Goal: Information Seeking & Learning: Learn about a topic

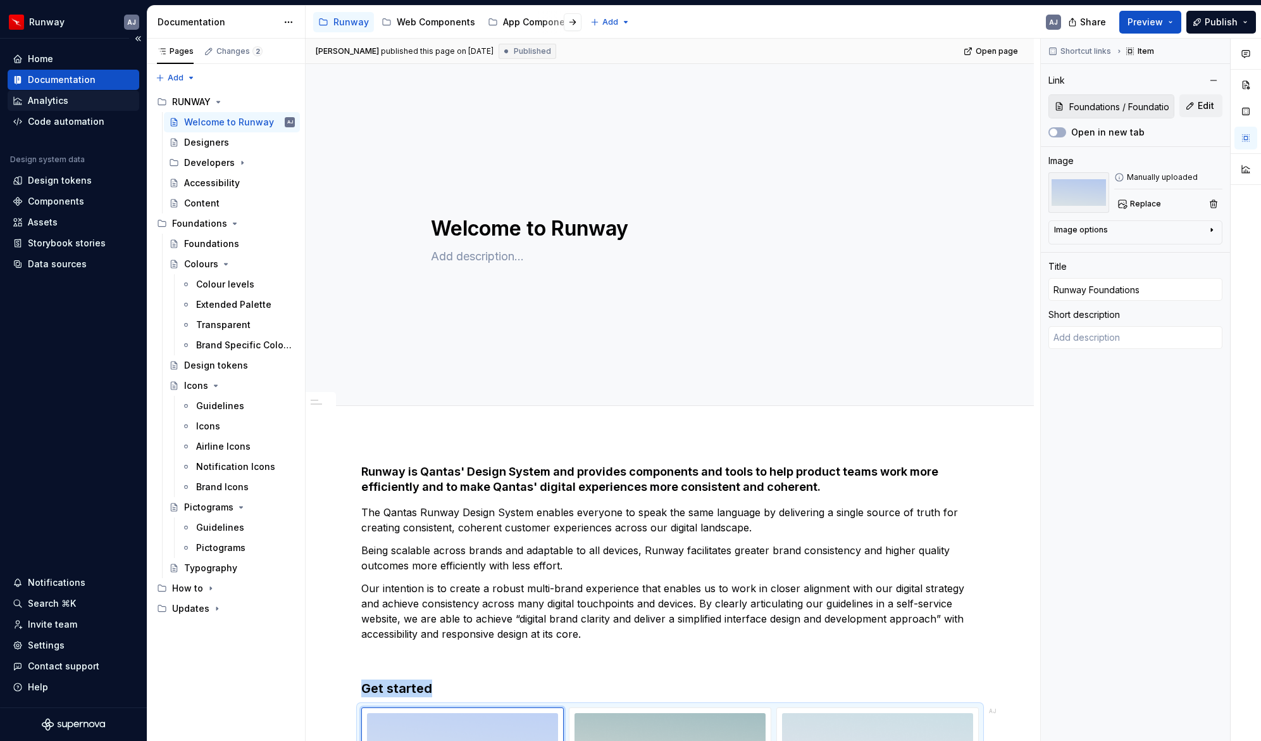
scroll to position [419, 0]
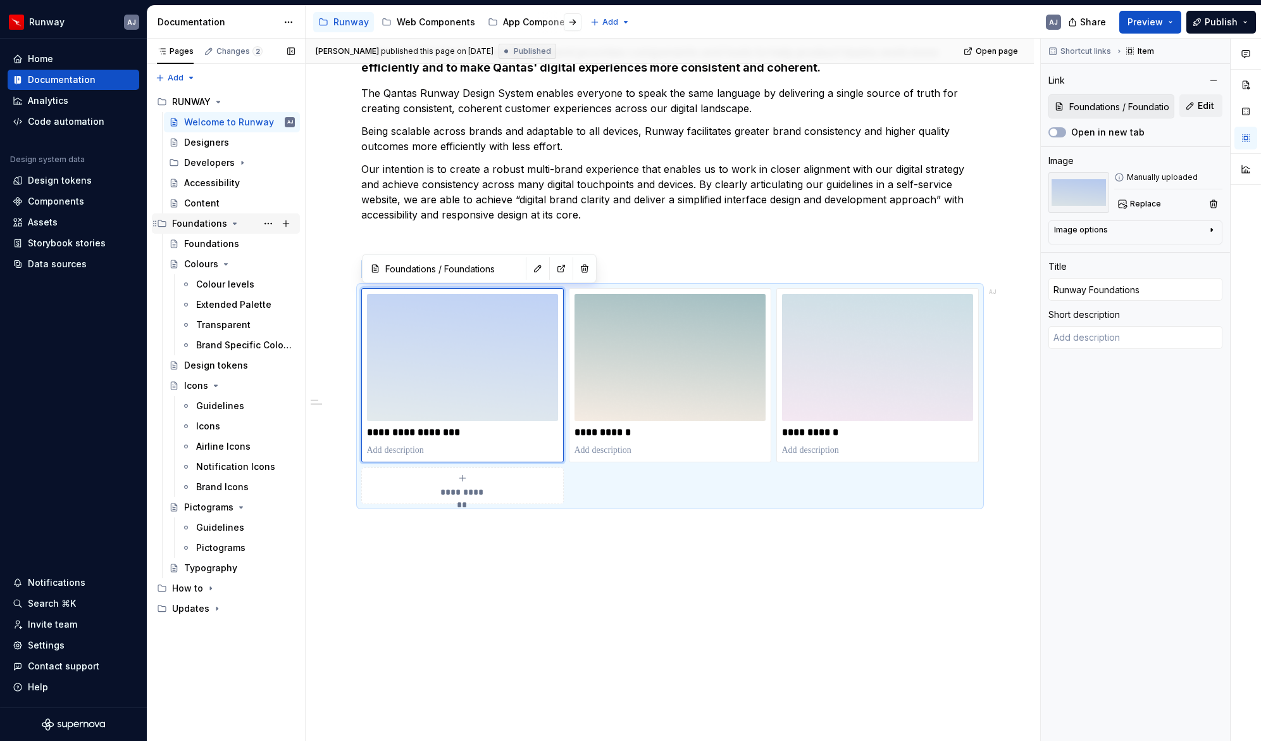
click at [230, 222] on icon "Page tree" at bounding box center [235, 223] width 10 height 10
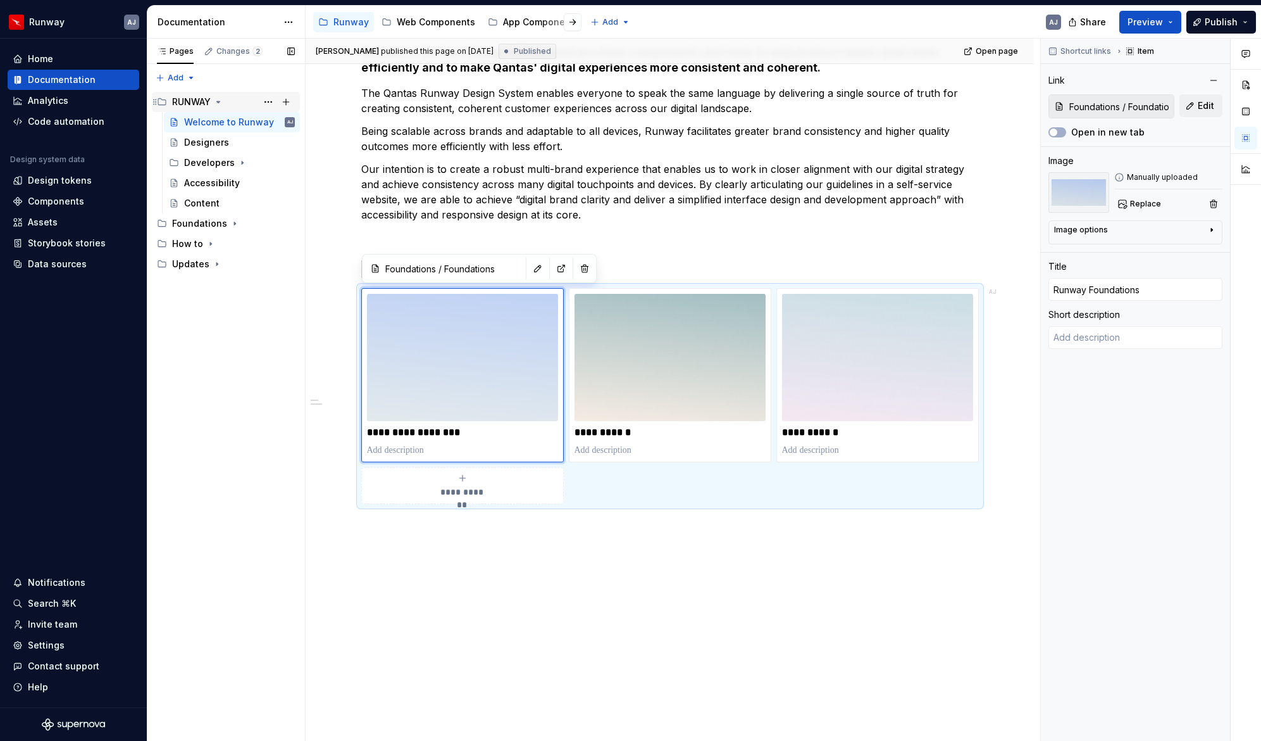
click at [217, 103] on icon "Page tree" at bounding box center [218, 102] width 10 height 10
click at [215, 222] on div "Pages Changes 2 Add Accessibility guide for tree Page tree. Navigate the tree w…" at bounding box center [226, 390] width 158 height 703
click at [194, 142] on div "How to" at bounding box center [187, 142] width 31 height 13
click at [196, 164] on div "Updates" at bounding box center [190, 162] width 37 height 13
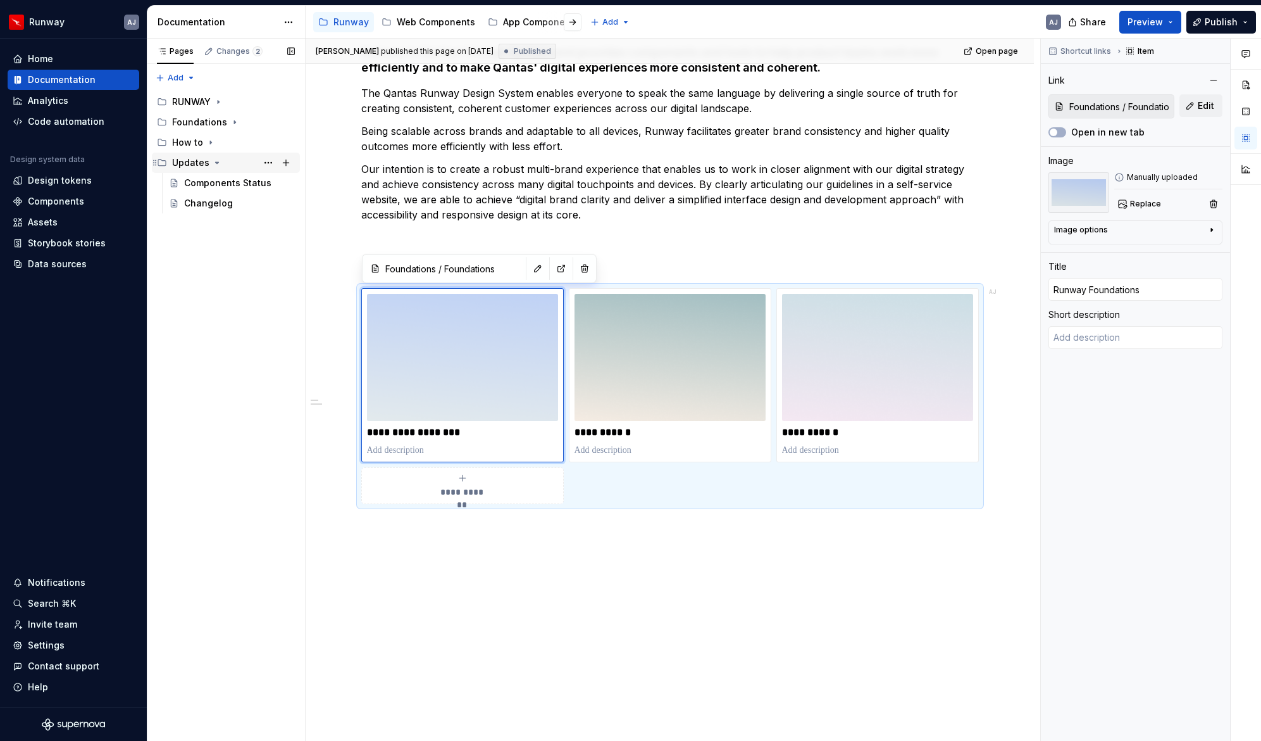
click at [196, 164] on div "Updates" at bounding box center [190, 162] width 37 height 13
click at [203, 165] on div "Updates" at bounding box center [190, 162] width 37 height 13
click at [209, 206] on div "Changelog" at bounding box center [208, 203] width 49 height 13
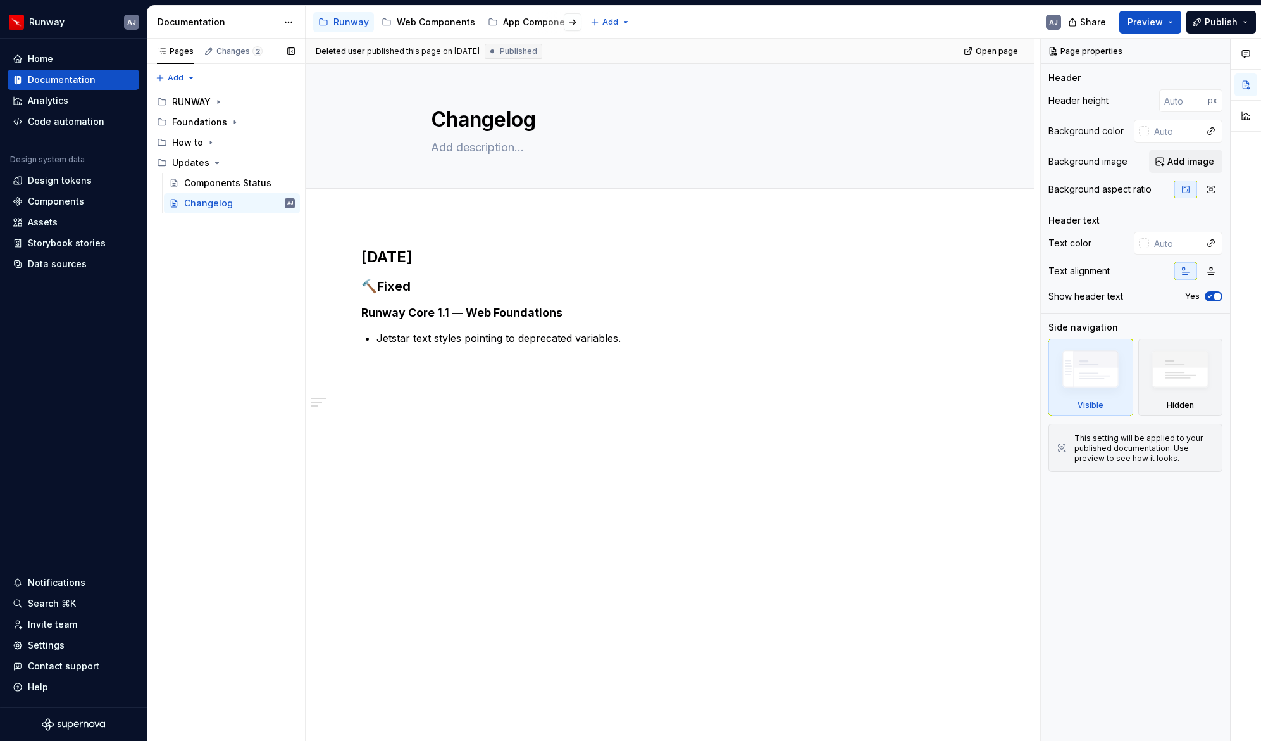
click at [228, 296] on div "Pages Changes 2 Add Accessibility guide for tree Page tree. Navigate the tree w…" at bounding box center [226, 390] width 158 height 703
type textarea "*"
click at [69, 18] on html "Runway AJ Home Documentation Analytics Code automation Design system data Desig…" at bounding box center [630, 370] width 1261 height 741
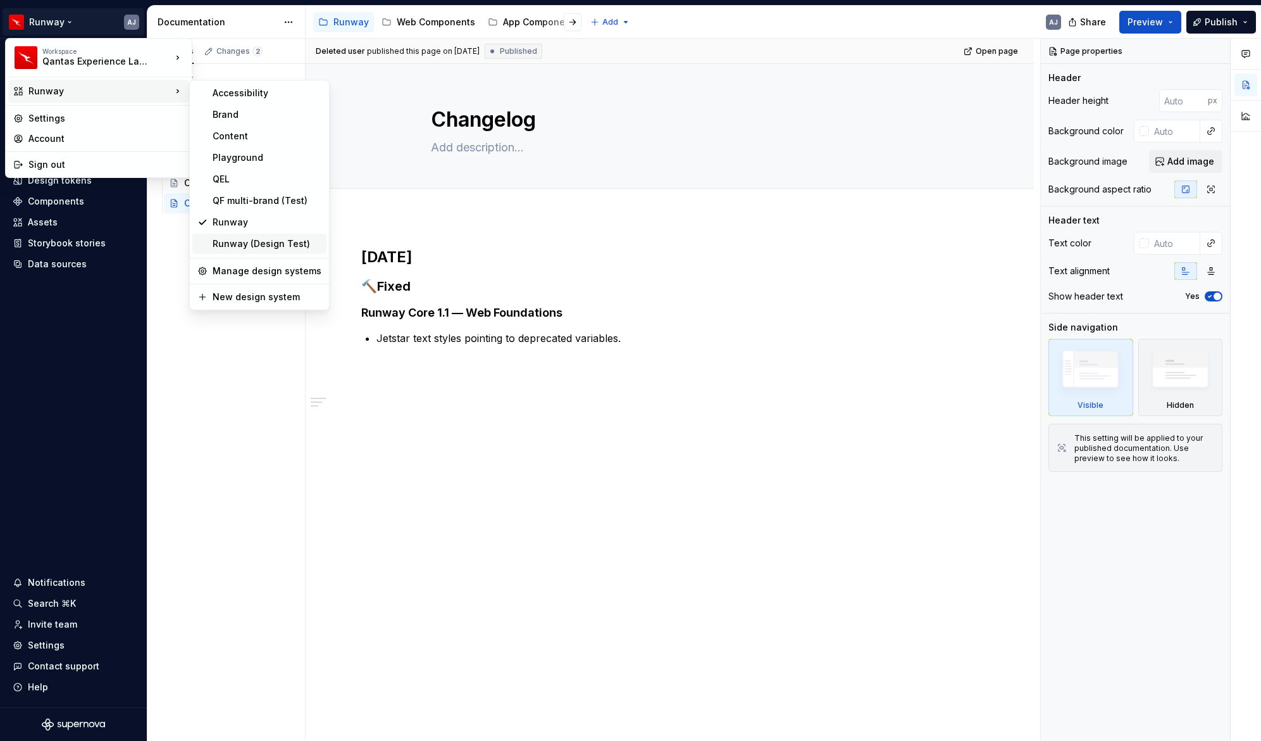
click at [272, 247] on div "Runway (Design Test)" at bounding box center [267, 243] width 109 height 13
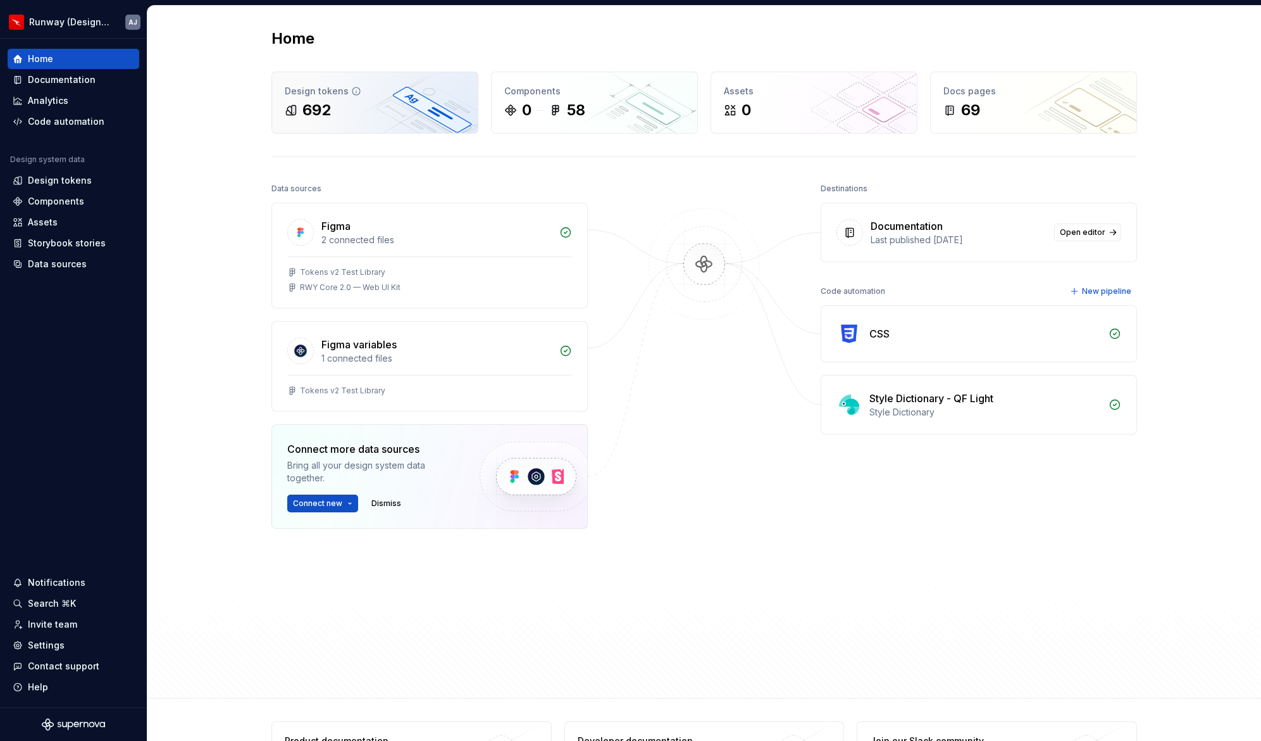
click at [367, 111] on div "692" at bounding box center [375, 110] width 180 height 20
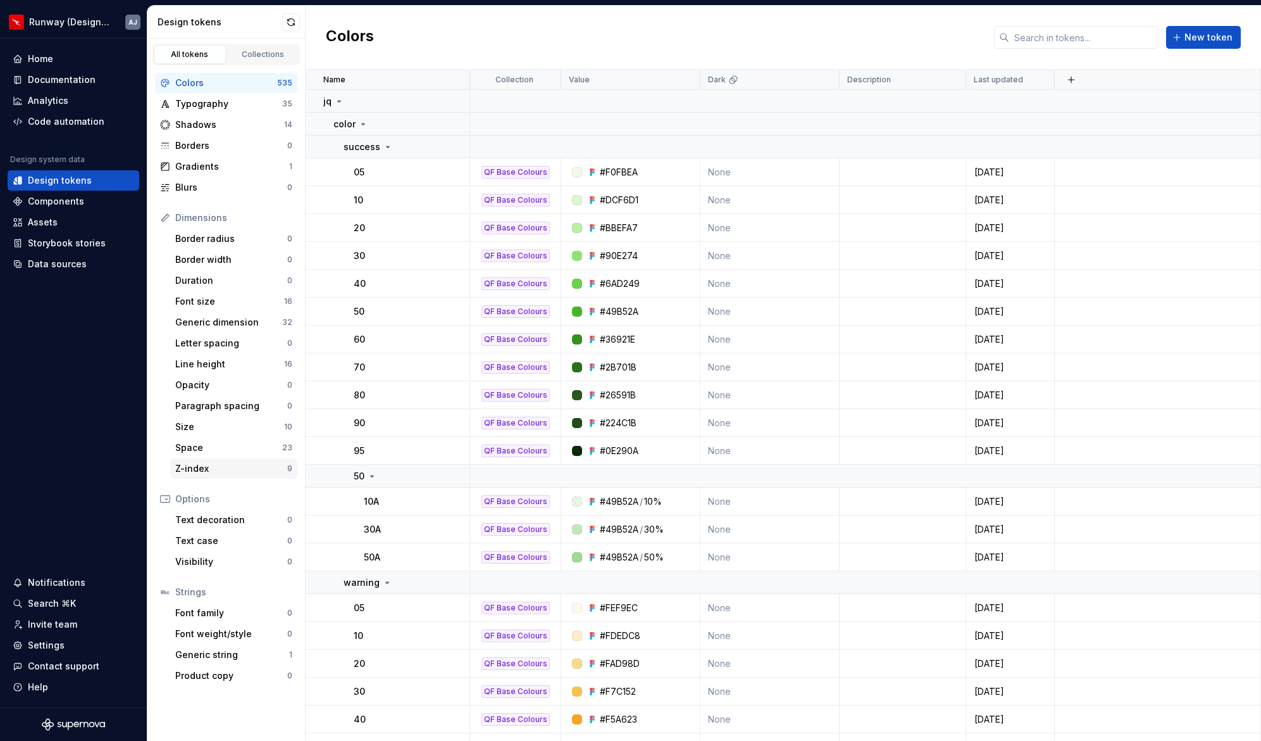
click at [248, 473] on div "Z-index" at bounding box center [231, 468] width 112 height 13
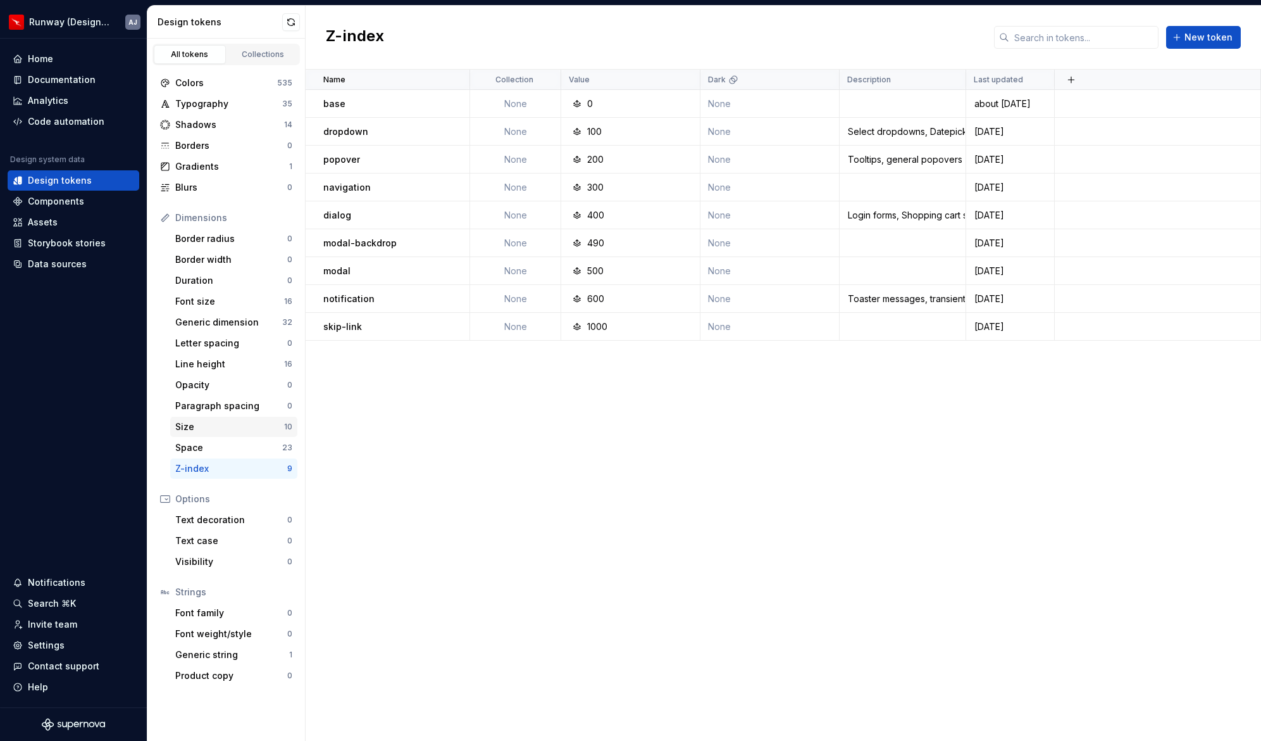
click at [199, 425] on div "Size" at bounding box center [229, 426] width 109 height 13
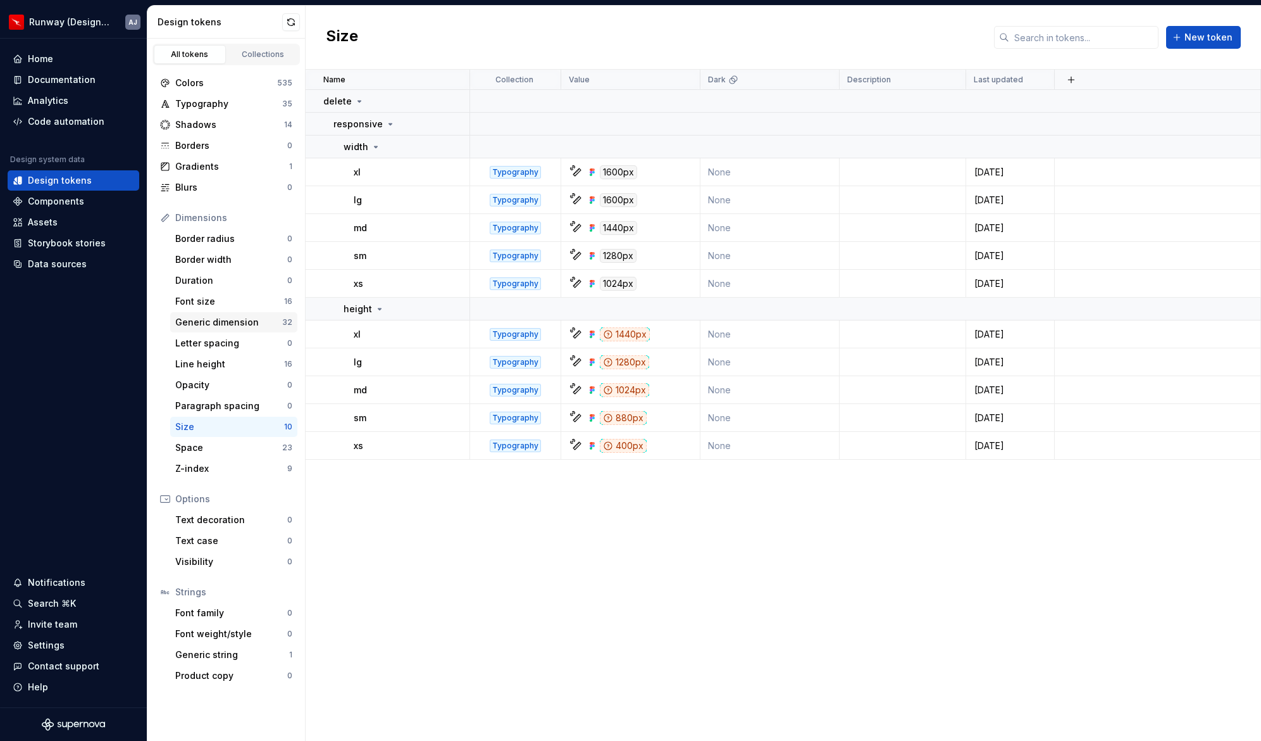
click at [198, 323] on div "Generic dimension" at bounding box center [228, 322] width 107 height 13
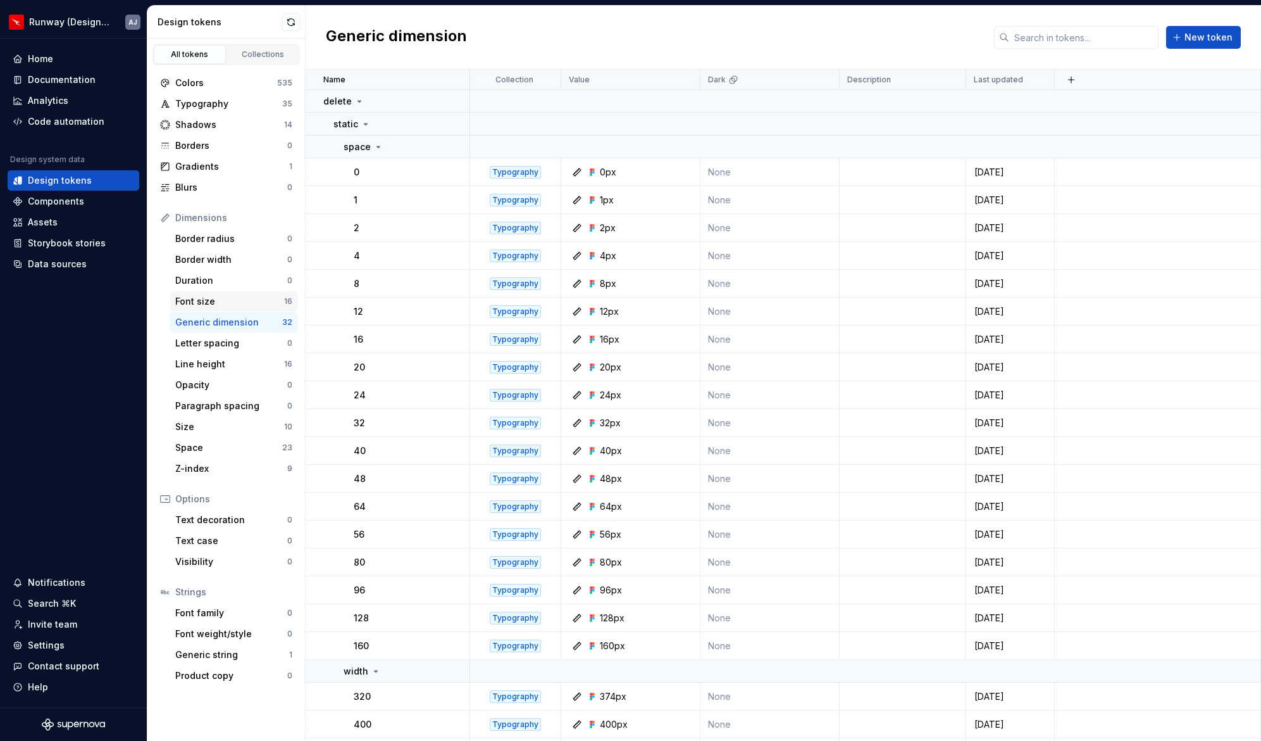
click at [195, 297] on div "Font size" at bounding box center [229, 301] width 109 height 13
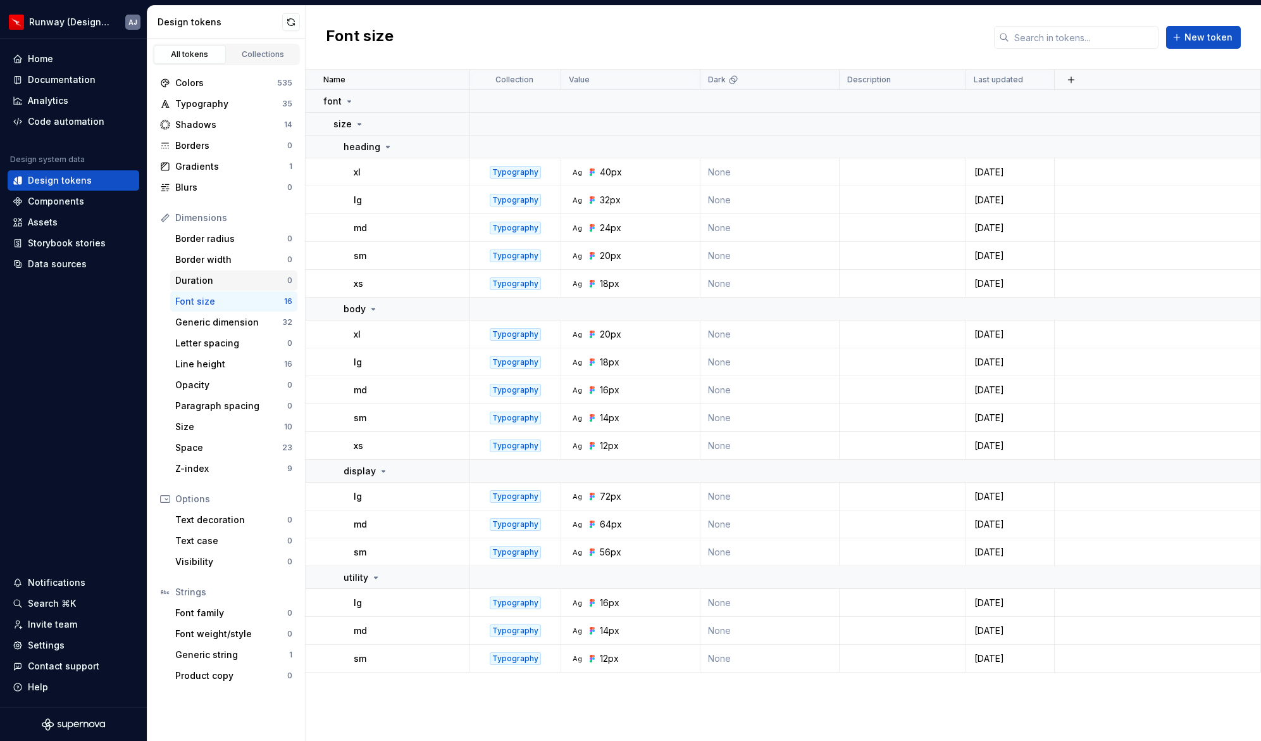
click at [195, 282] on div "Duration" at bounding box center [231, 280] width 112 height 13
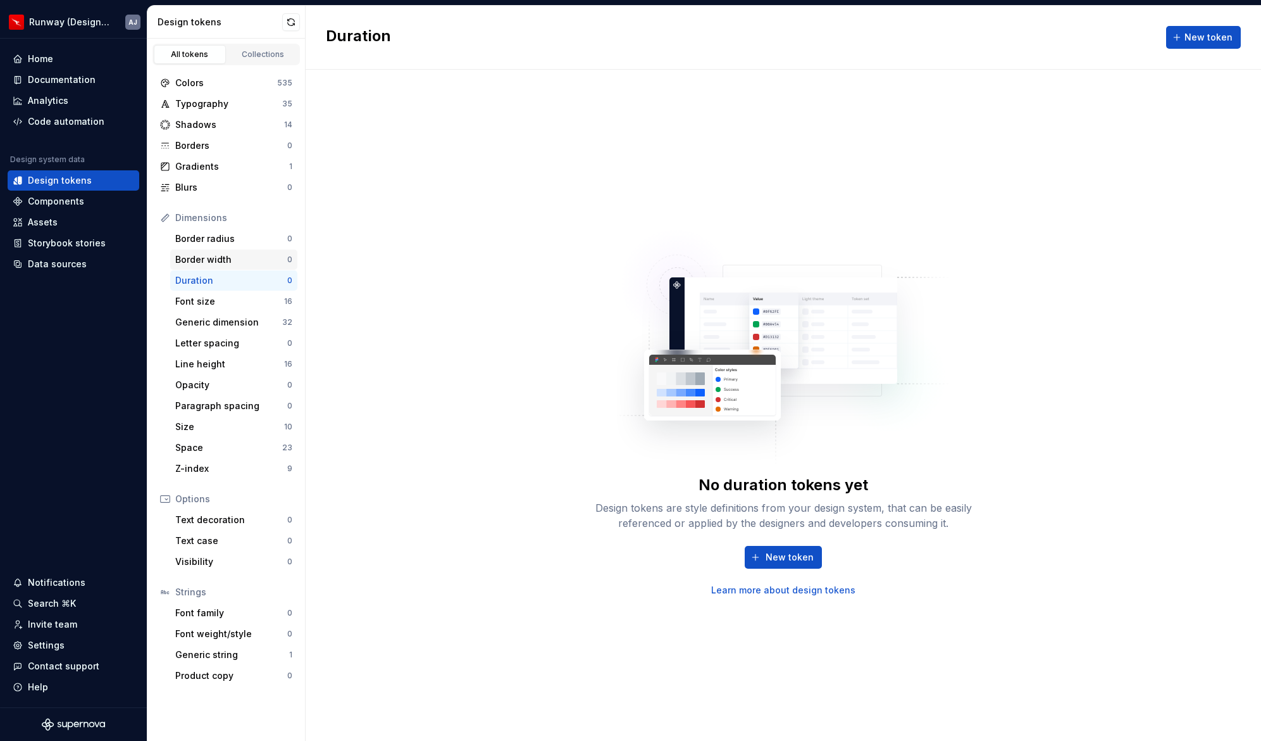
click at [197, 258] on div "Border width" at bounding box center [231, 259] width 112 height 13
click at [187, 126] on div "Shadows" at bounding box center [229, 124] width 109 height 13
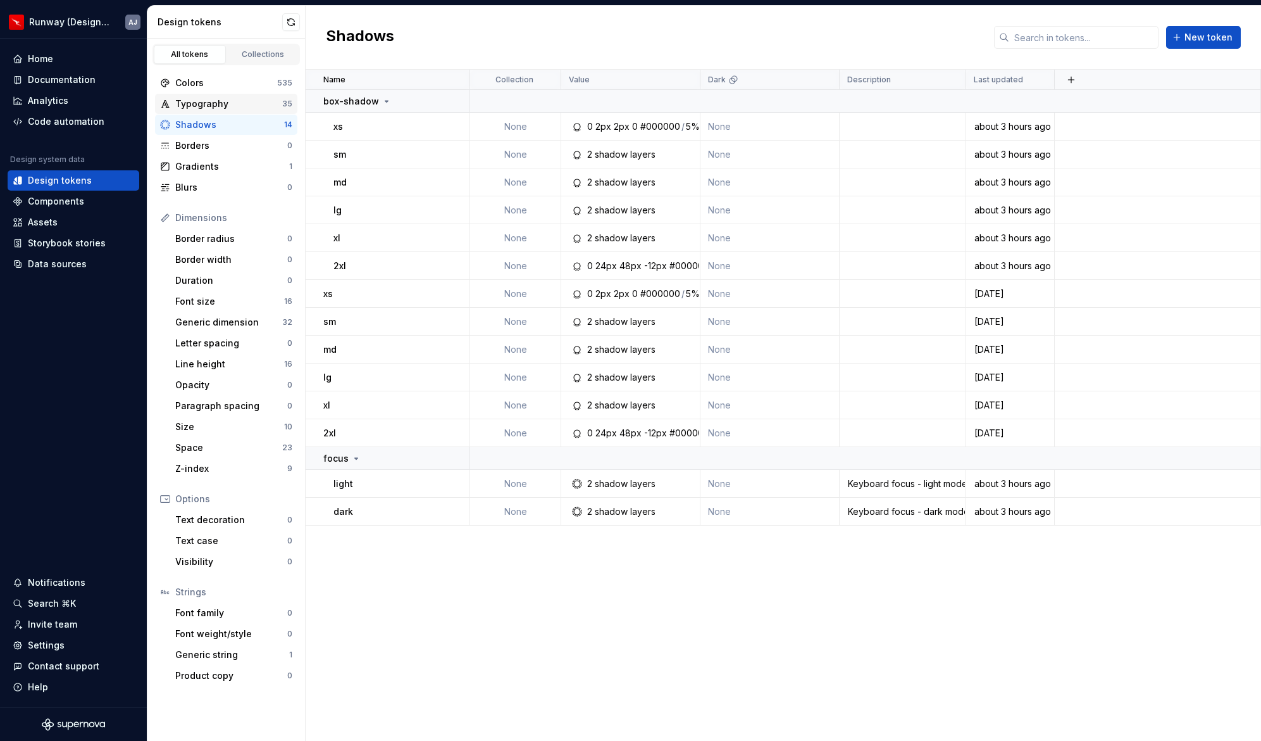
click at [199, 99] on div "Typography" at bounding box center [228, 103] width 107 height 13
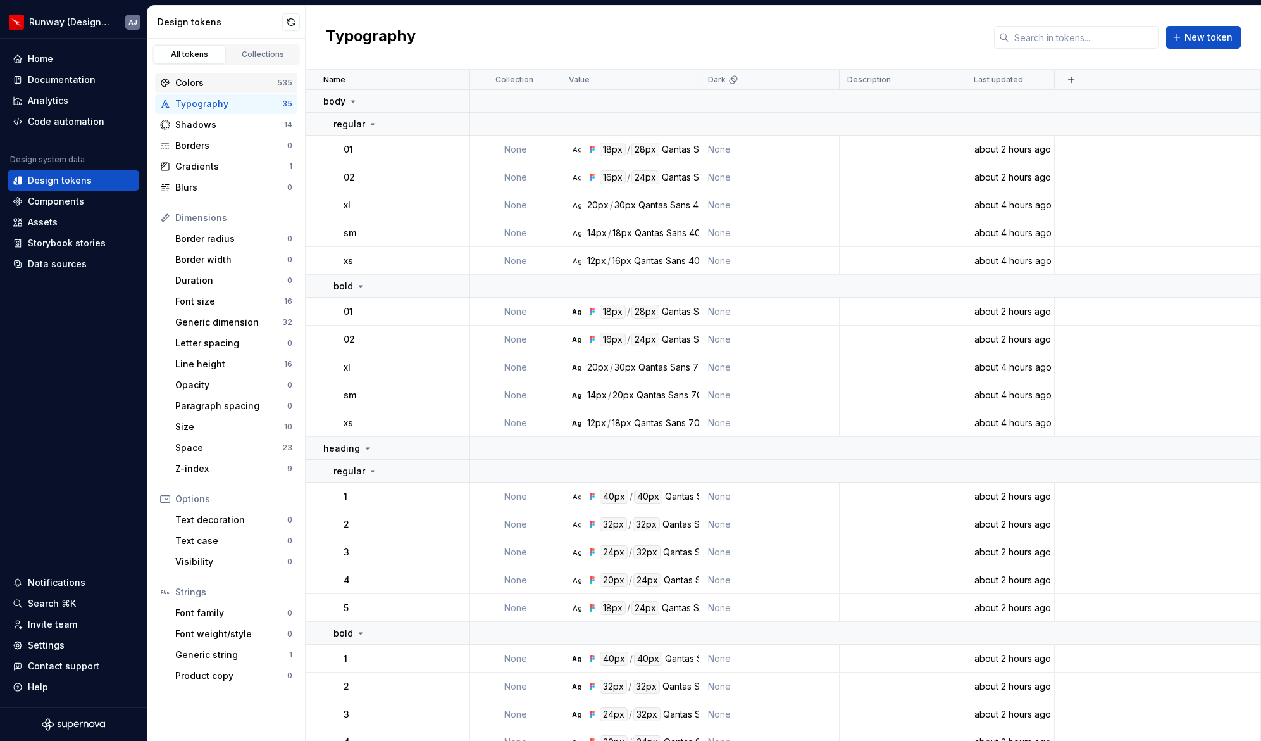
click at [204, 80] on div "Colors" at bounding box center [226, 83] width 102 height 13
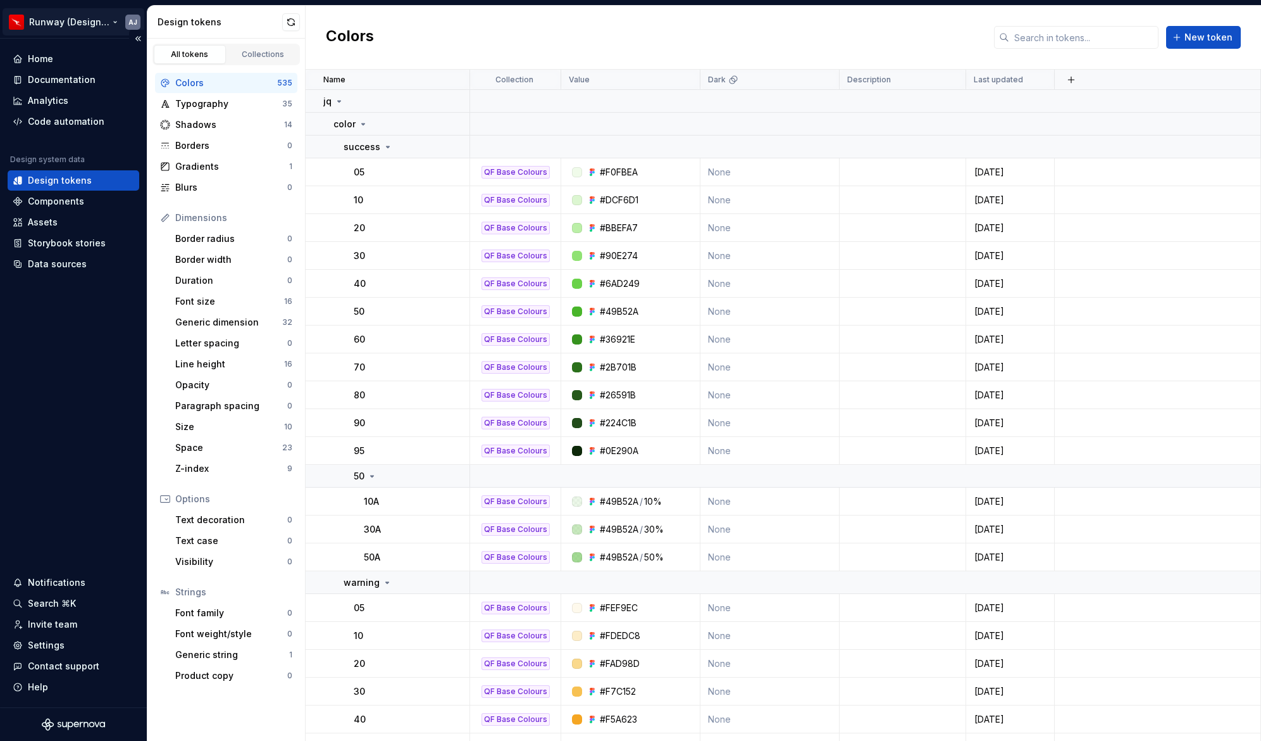
click at [90, 23] on html "Runway (Design Test) AJ Home Documentation Analytics Code automation Design sys…" at bounding box center [630, 370] width 1261 height 741
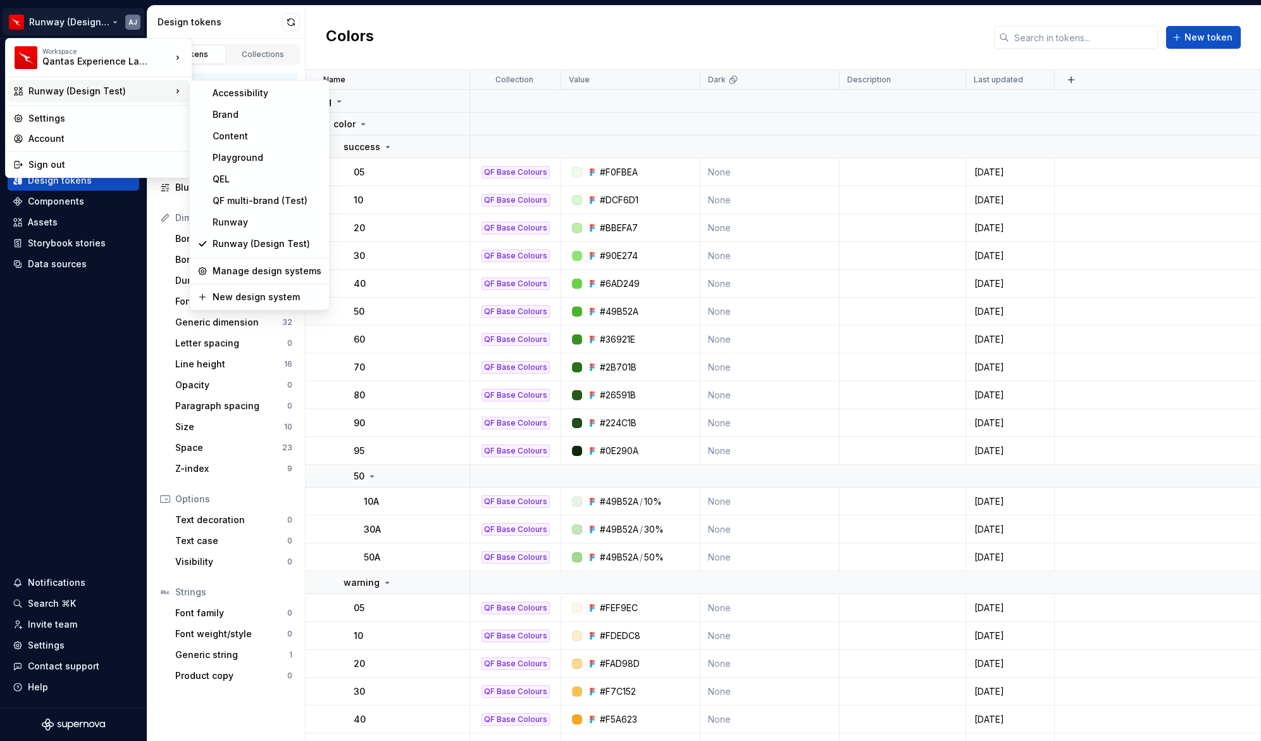
click at [387, 41] on html "Runway (Design Test) AJ Home Documentation Analytics Code automation Design sys…" at bounding box center [630, 370] width 1261 height 741
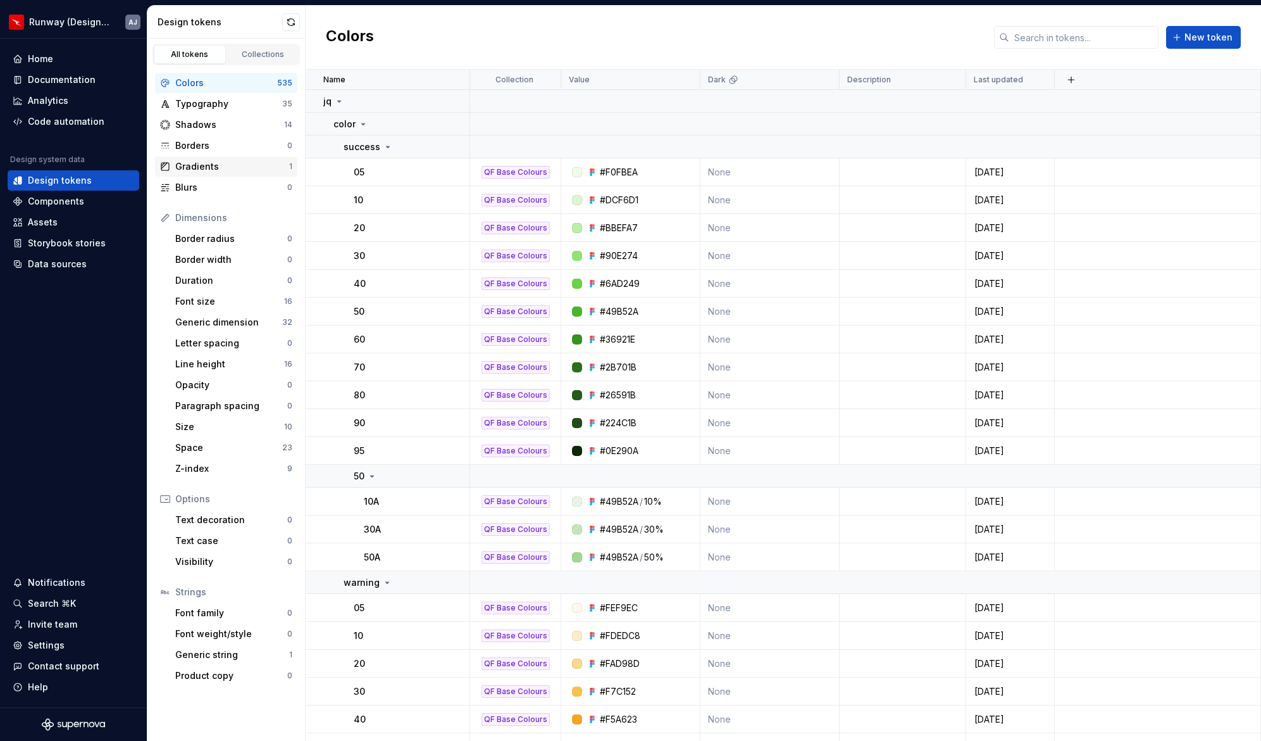
click at [194, 170] on div "Gradients" at bounding box center [232, 166] width 114 height 13
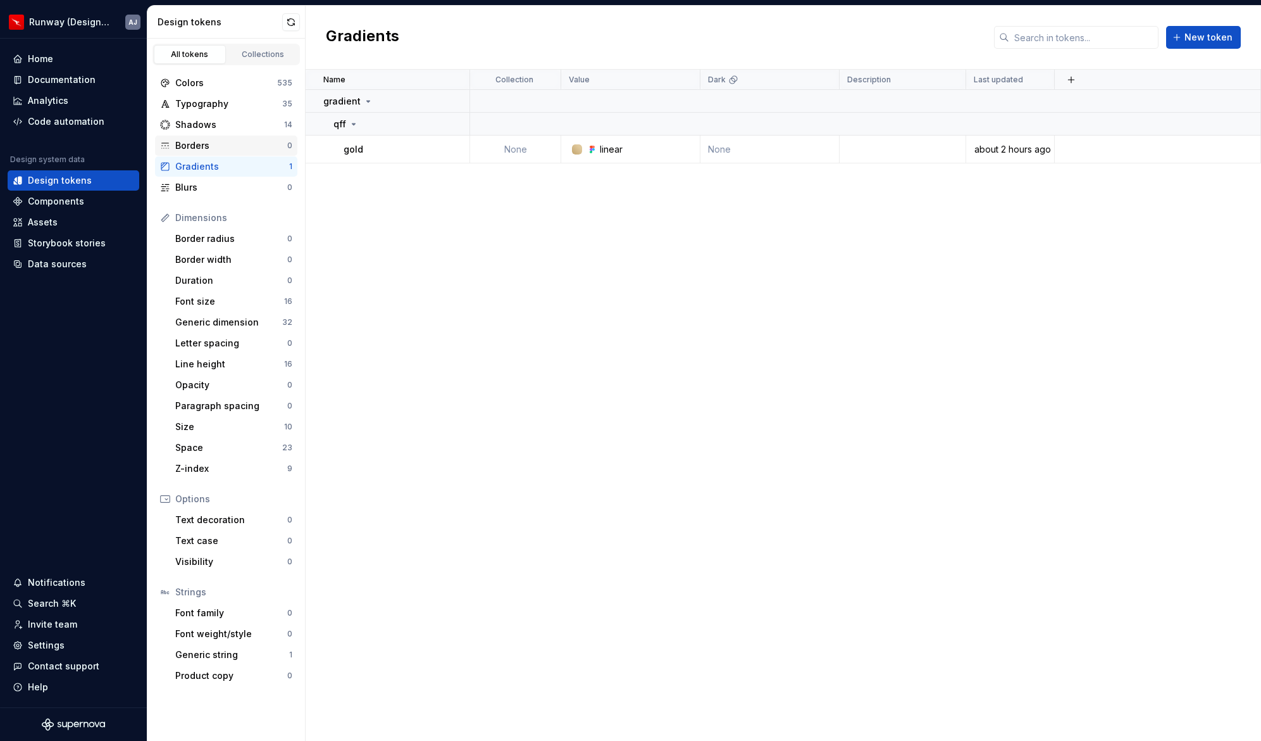
click at [201, 144] on div "Borders" at bounding box center [231, 145] width 112 height 13
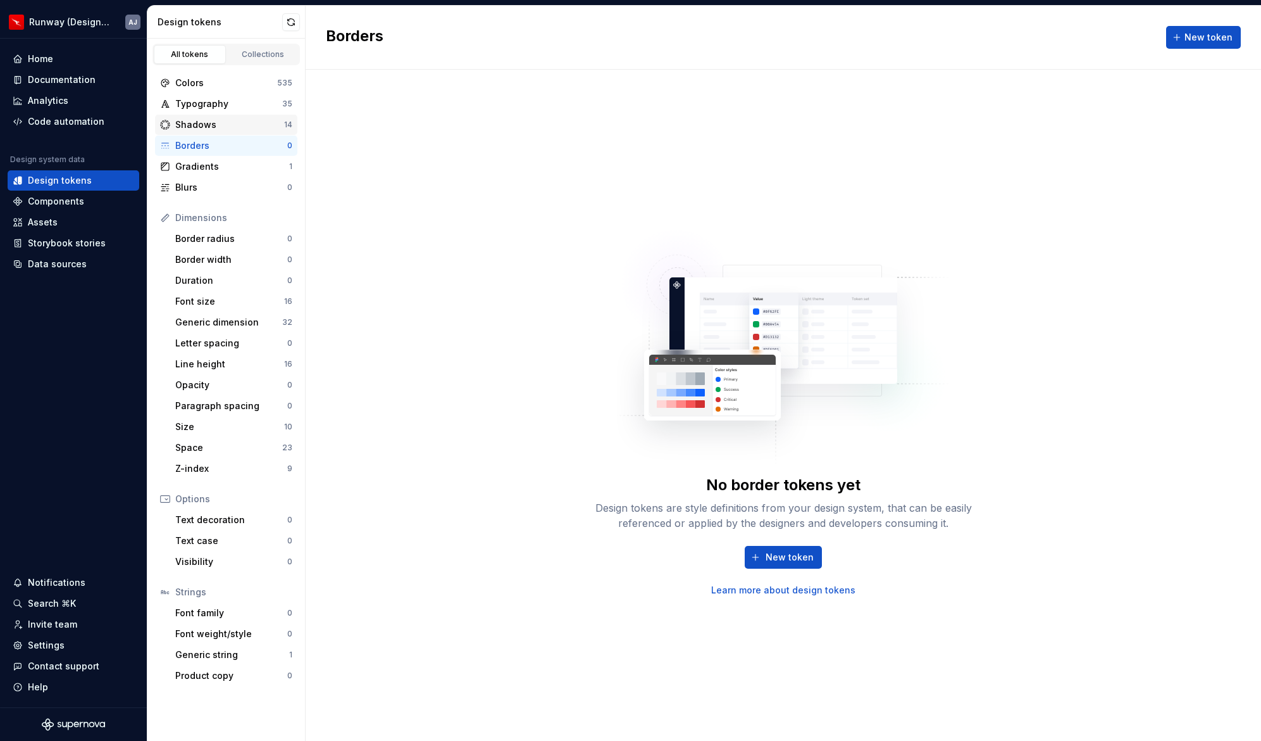
click at [195, 126] on div "Shadows" at bounding box center [229, 124] width 109 height 13
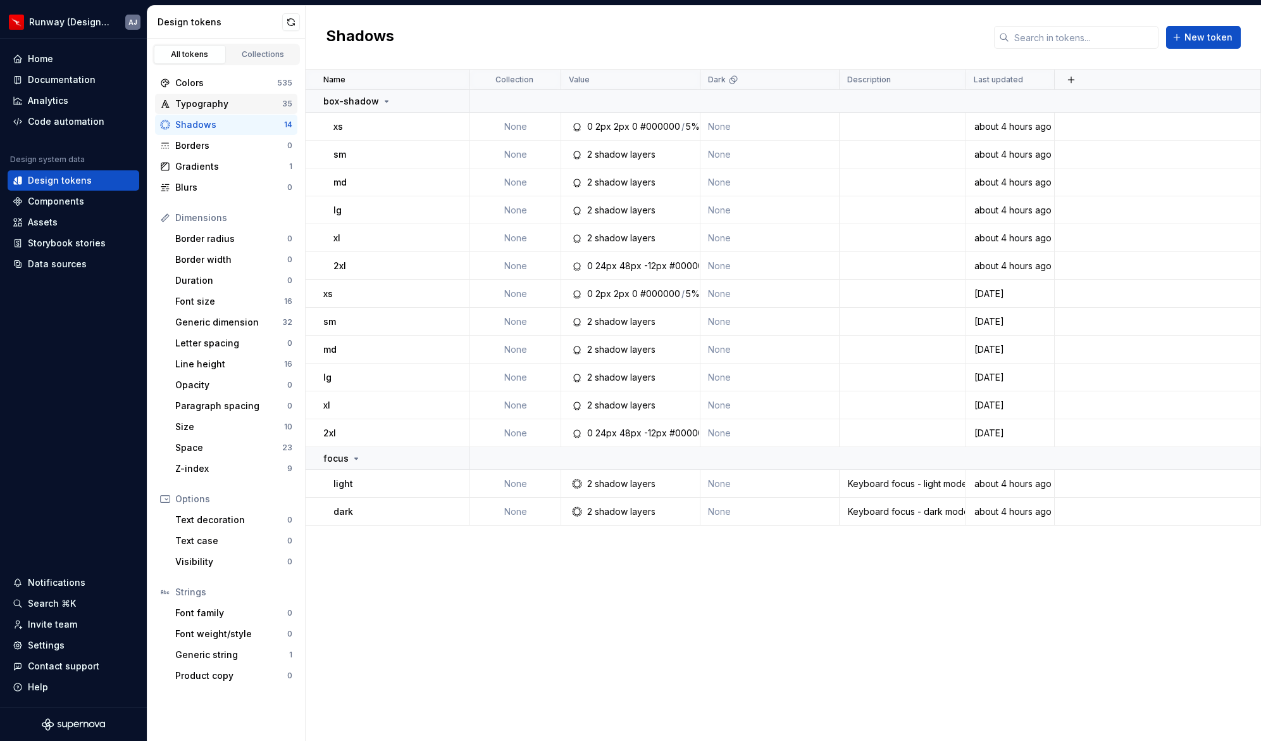
click at [190, 106] on div "Typography" at bounding box center [228, 103] width 107 height 13
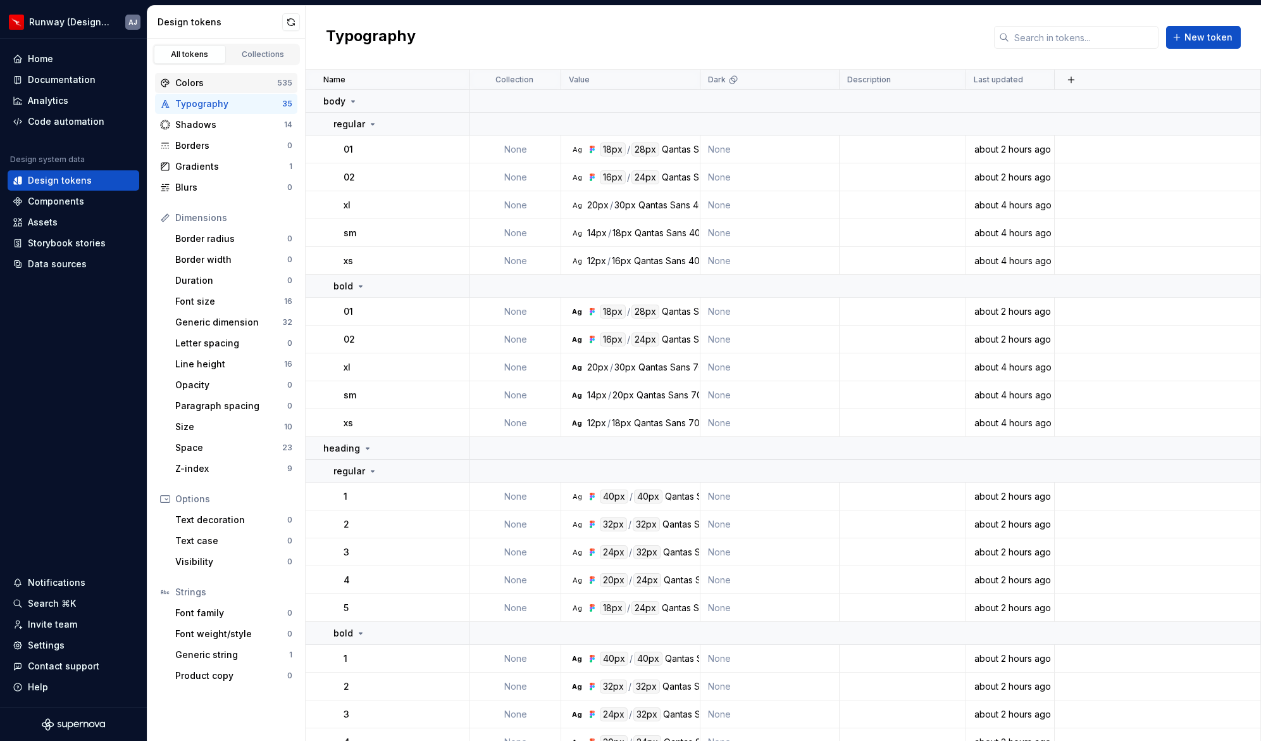
click at [191, 82] on div "Colors" at bounding box center [226, 83] width 102 height 13
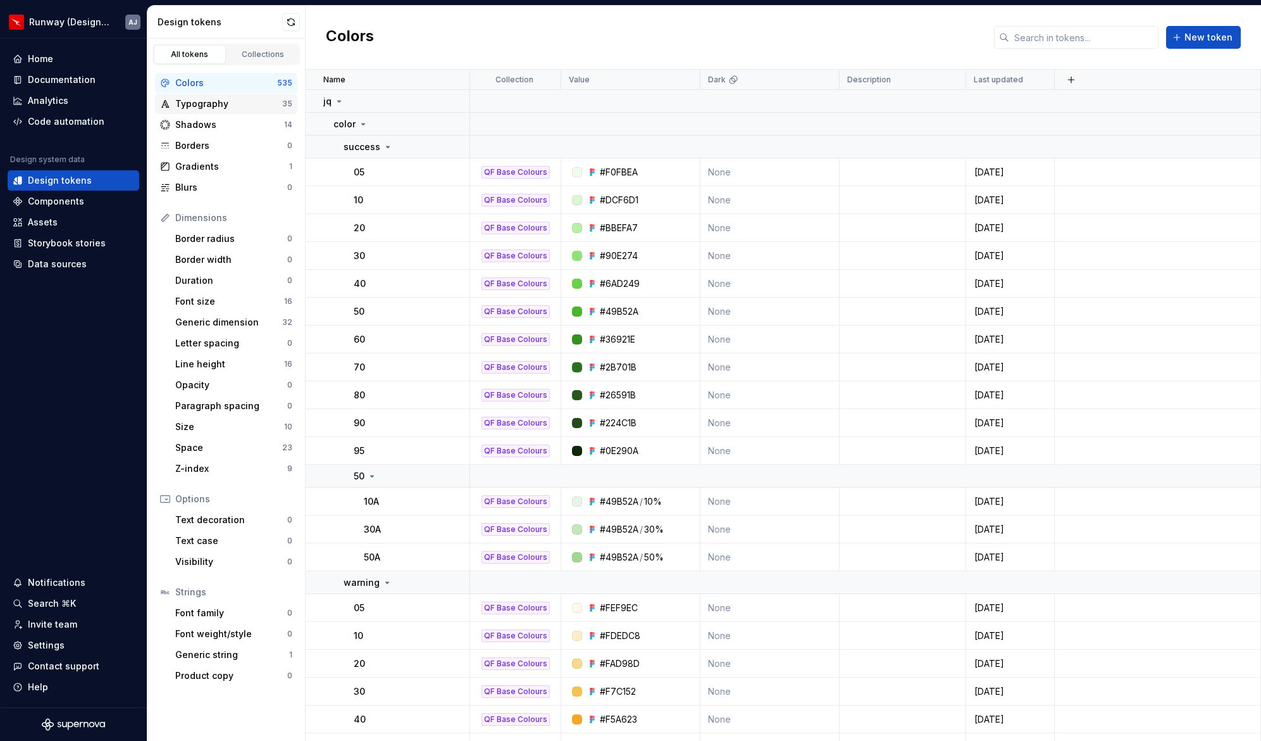
click at [202, 108] on div "Typography" at bounding box center [228, 103] width 107 height 13
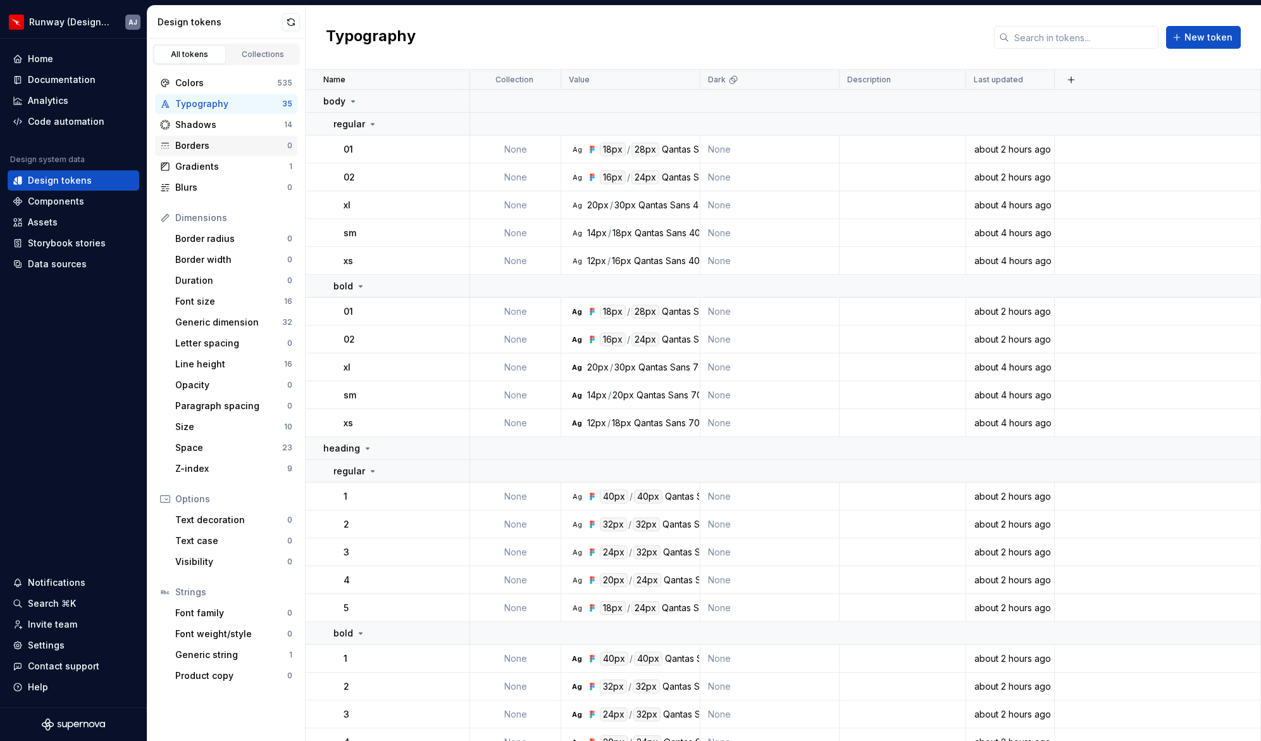
click at [213, 135] on div "Borders 0" at bounding box center [226, 145] width 142 height 20
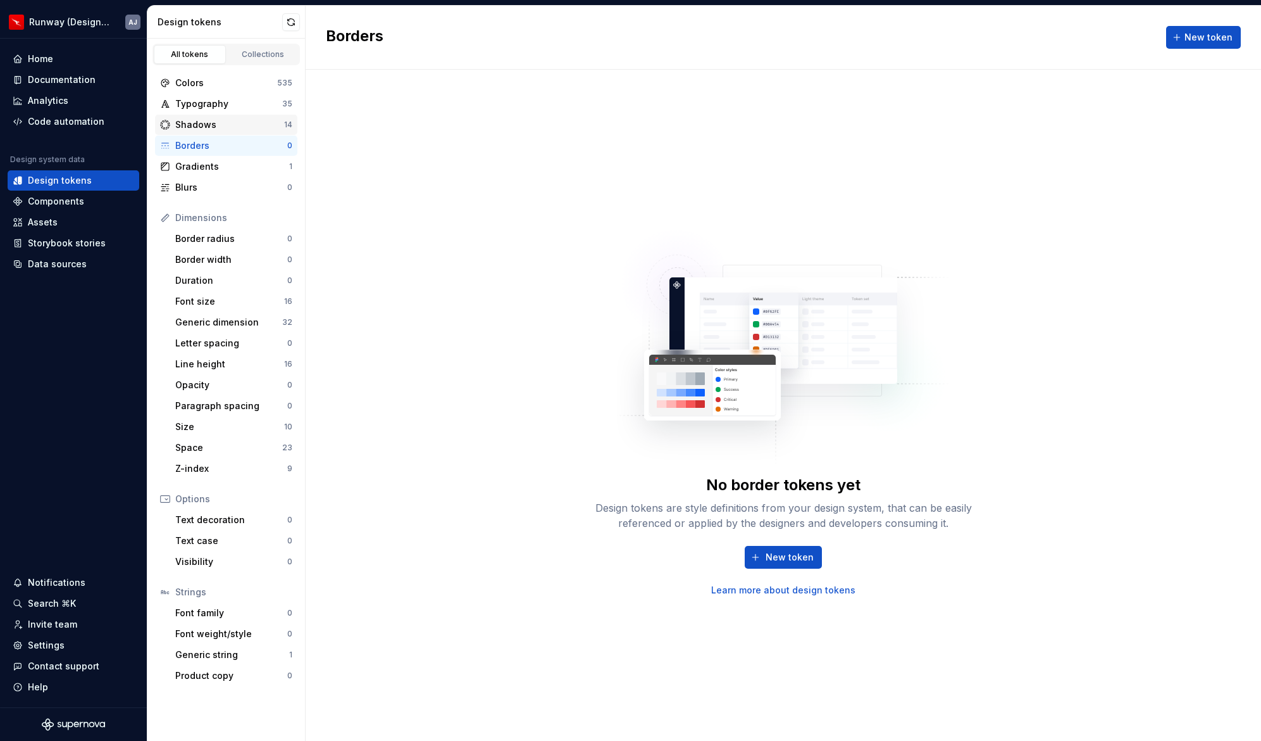
click at [204, 118] on div "Shadows" at bounding box center [229, 124] width 109 height 13
